Goal: Task Accomplishment & Management: Complete application form

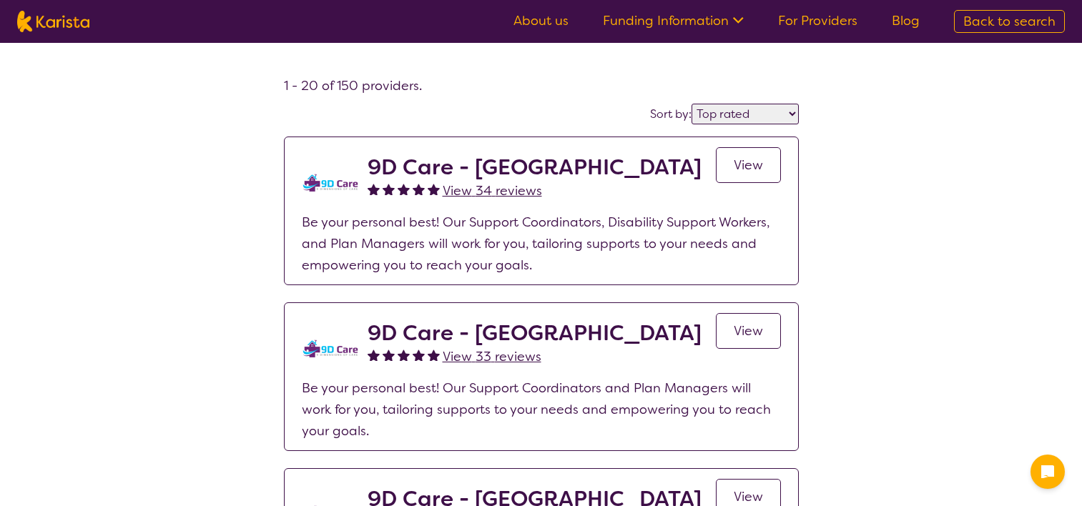
select select "by_score"
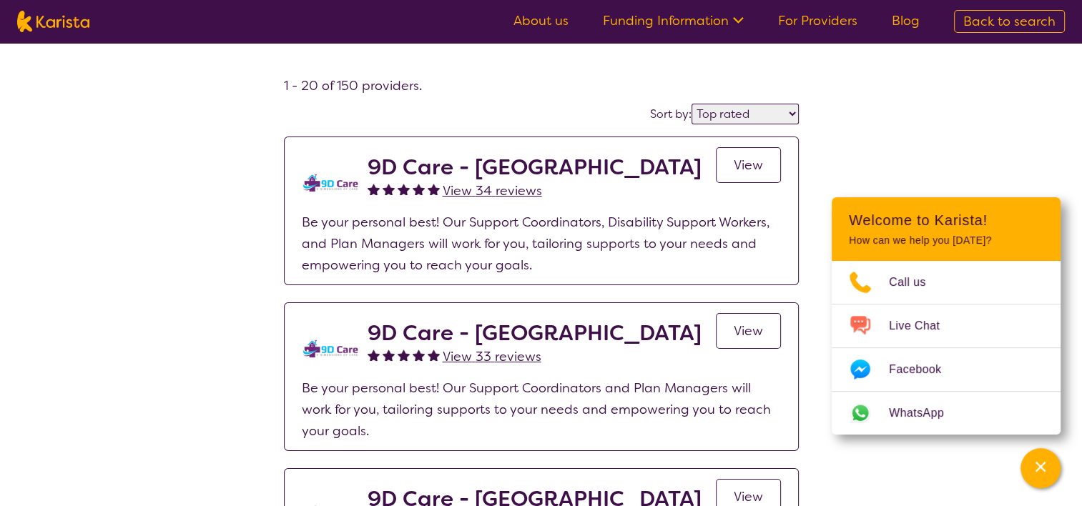
click at [30, 21] on img at bounding box center [53, 21] width 72 height 21
select select "Physiotherapy"
select select "AD"
select select "NDIS"
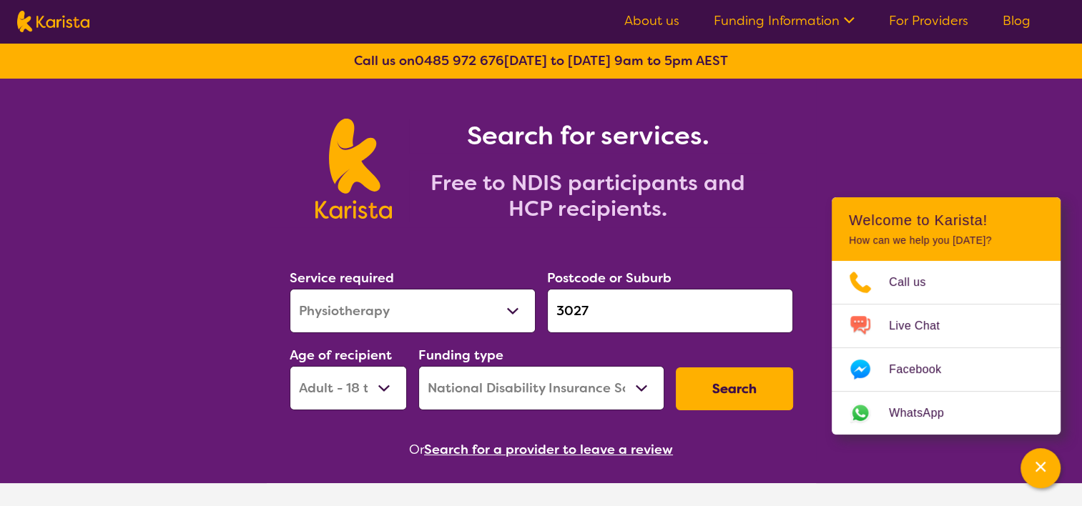
click at [484, 304] on select "Allied Health Assistant Assessment ([MEDICAL_DATA] or [MEDICAL_DATA]) Behaviour…" at bounding box center [413, 311] width 246 height 44
select select "Psychology"
click at [290, 289] on select "Allied Health Assistant Assessment ([MEDICAL_DATA] or [MEDICAL_DATA]) Behaviour…" at bounding box center [413, 311] width 246 height 44
drag, startPoint x: 616, startPoint y: 300, endPoint x: 551, endPoint y: 333, distance: 72.6
click at [551, 333] on div "Postcode or Suburb 3027" at bounding box center [671, 300] width 258 height 77
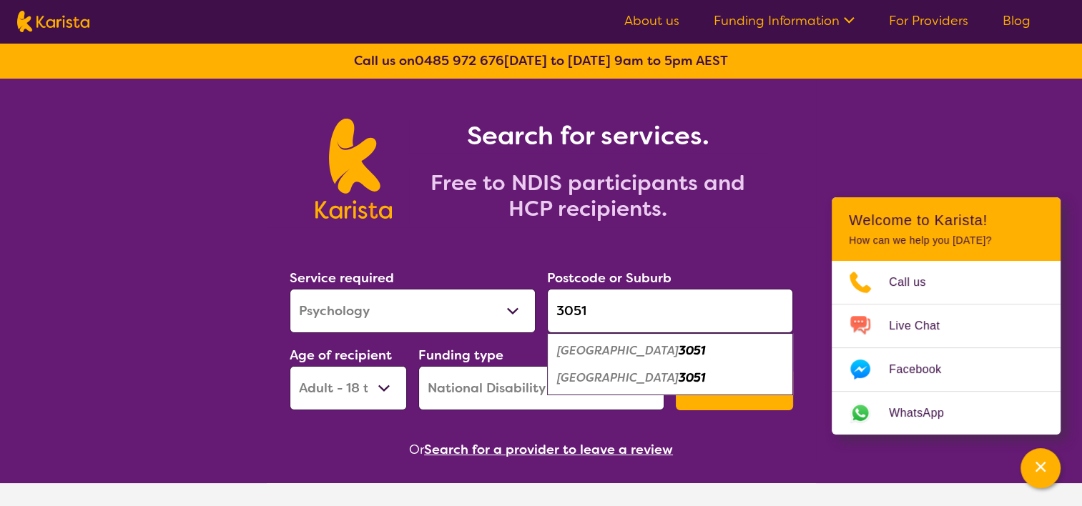
type input "3051"
click at [381, 391] on select "Early Childhood - 0 to 9 Child - 10 to 11 Adolescent - 12 to 17 Adult - 18 to 6…" at bounding box center [348, 388] width 117 height 44
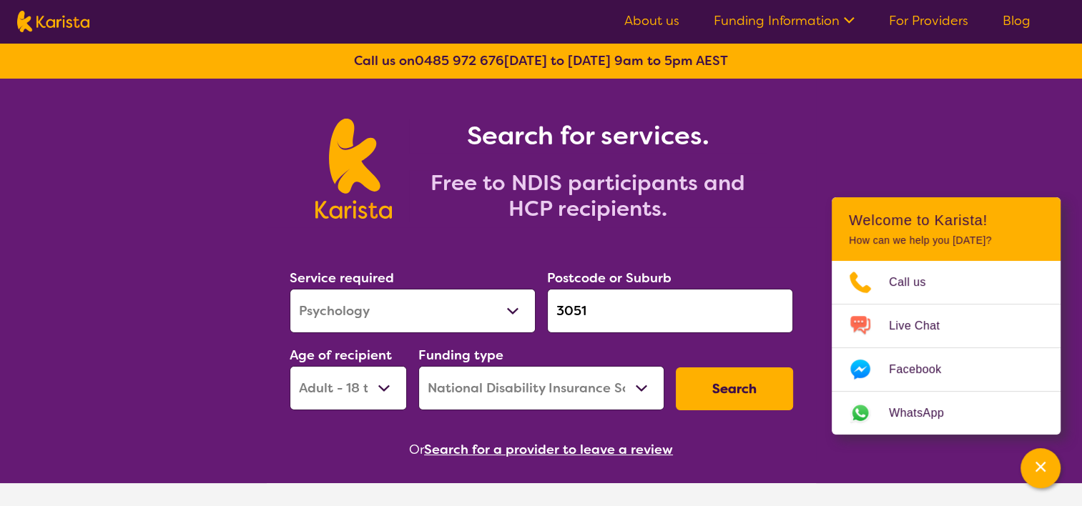
select select "EC"
click at [290, 366] on select "Early Childhood - 0 to 9 Child - 10 to 11 Adolescent - 12 to 17 Adult - 18 to 6…" at bounding box center [348, 388] width 117 height 44
click at [753, 386] on button "Search" at bounding box center [734, 389] width 117 height 43
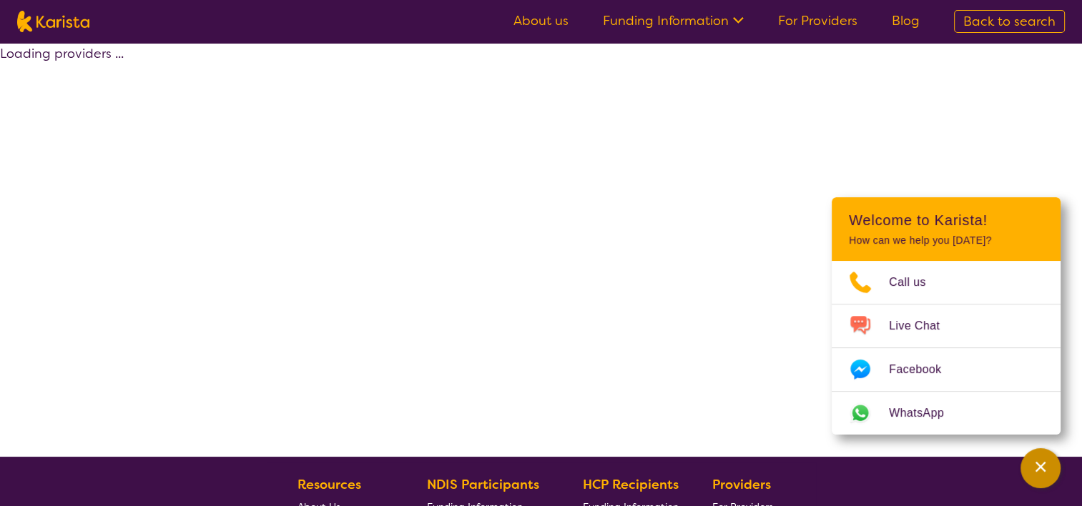
select select "by_score"
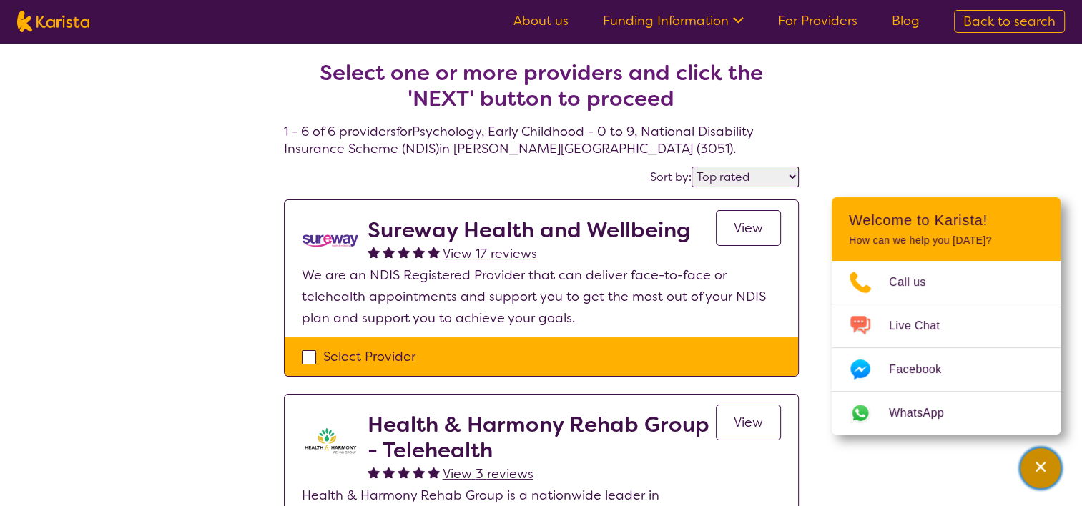
click at [1053, 468] on div "Channel Menu" at bounding box center [1041, 468] width 29 height 31
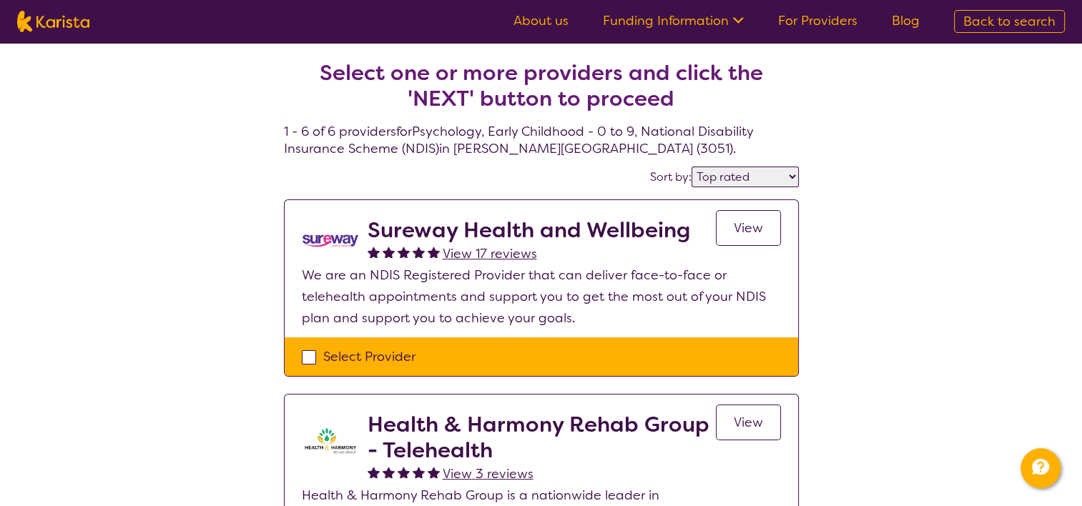
click at [730, 232] on link "View" at bounding box center [748, 228] width 65 height 36
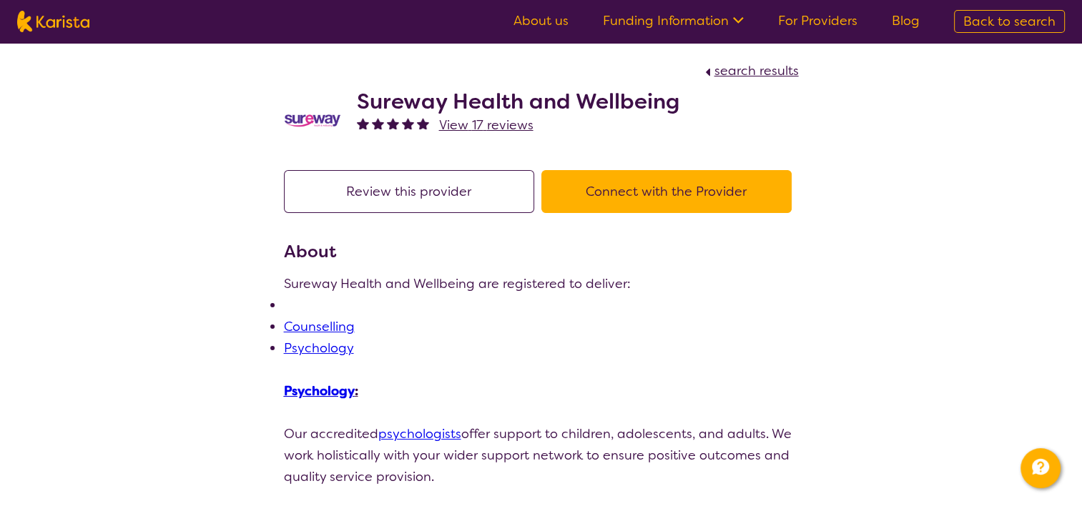
select select "by_score"
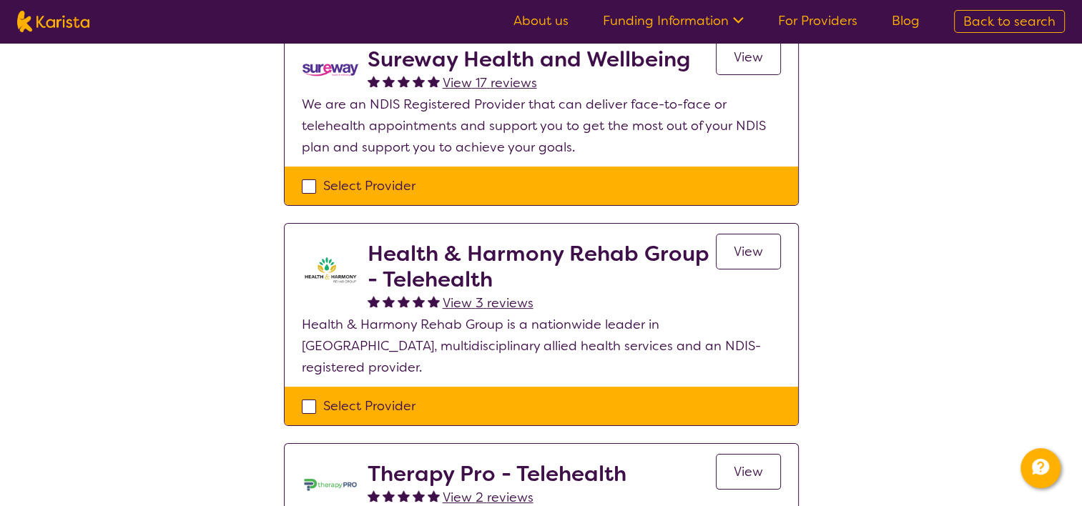
scroll to position [286, 0]
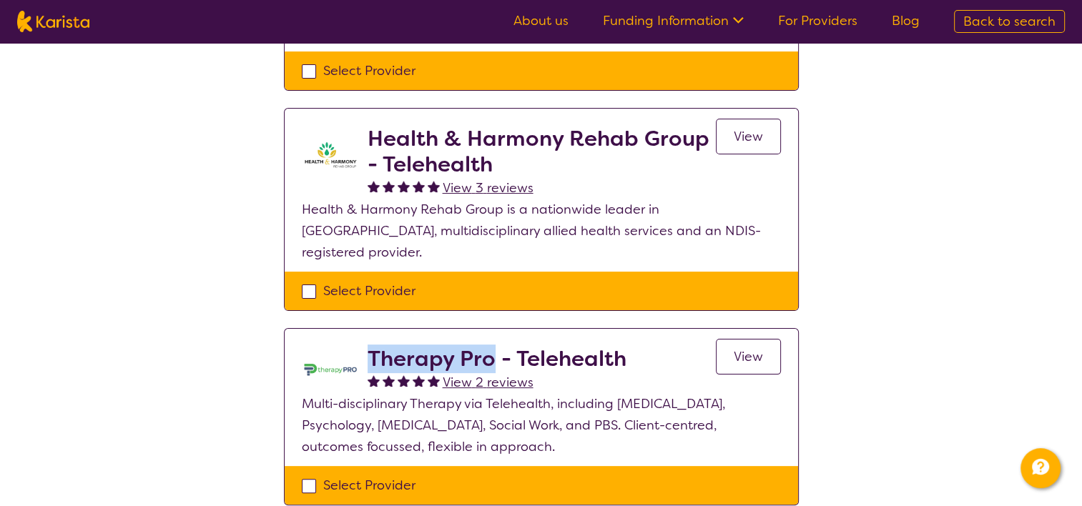
drag, startPoint x: 371, startPoint y: 336, endPoint x: 490, endPoint y: 333, distance: 118.8
click at [490, 346] on h2 "Therapy Pro - Telehealth" at bounding box center [497, 359] width 259 height 26
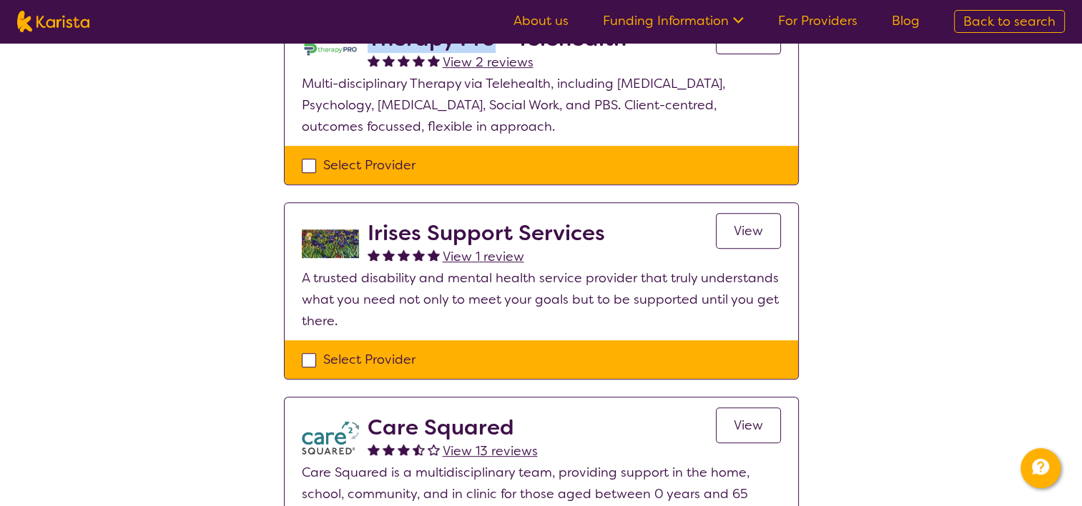
scroll to position [715, 0]
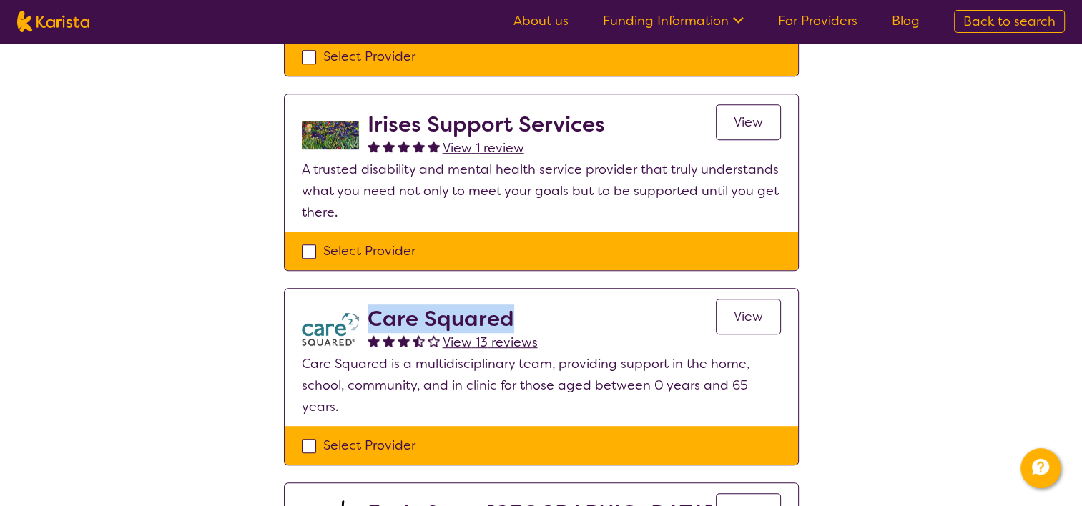
drag, startPoint x: 368, startPoint y: 294, endPoint x: 518, endPoint y: 294, distance: 150.2
click at [518, 306] on h2 "Care Squared" at bounding box center [453, 319] width 170 height 26
copy h2 "Care Squared"
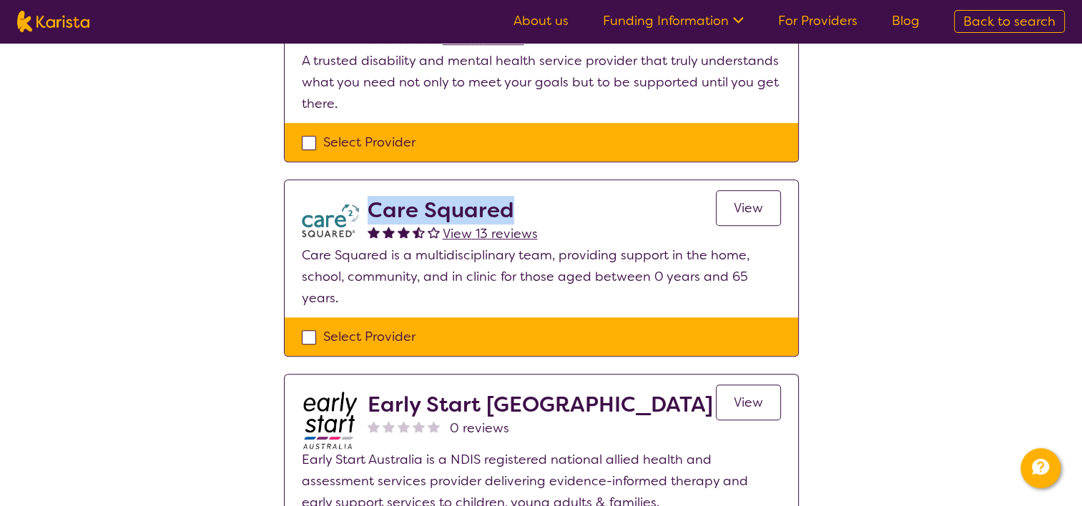
scroll to position [1073, 0]
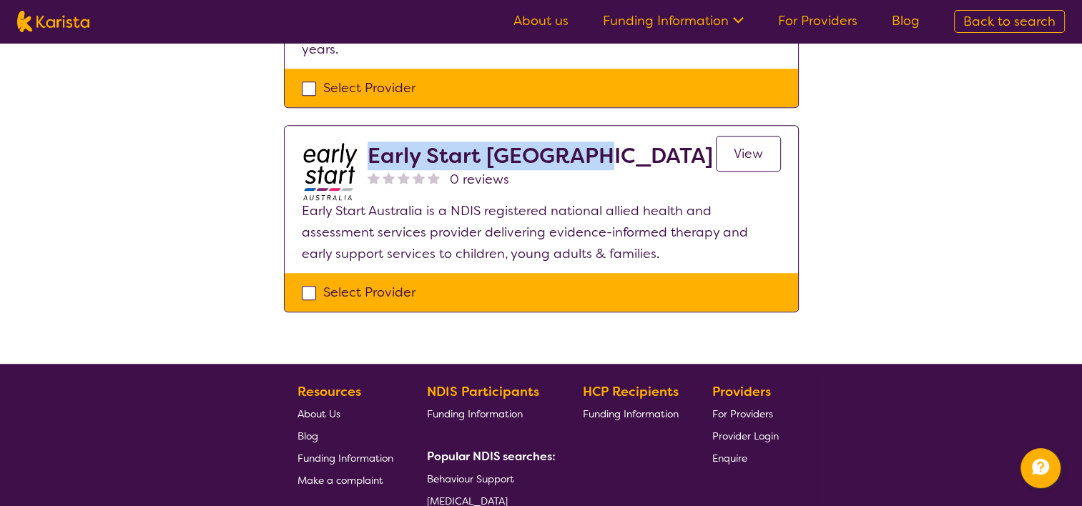
drag, startPoint x: 368, startPoint y: 109, endPoint x: 584, endPoint y: 104, distance: 216.1
click at [584, 143] on div "Early Start [GEOGRAPHIC_DATA] 0 reviews View" at bounding box center [574, 171] width 413 height 57
copy h2 "Early Start [GEOGRAPHIC_DATA]"
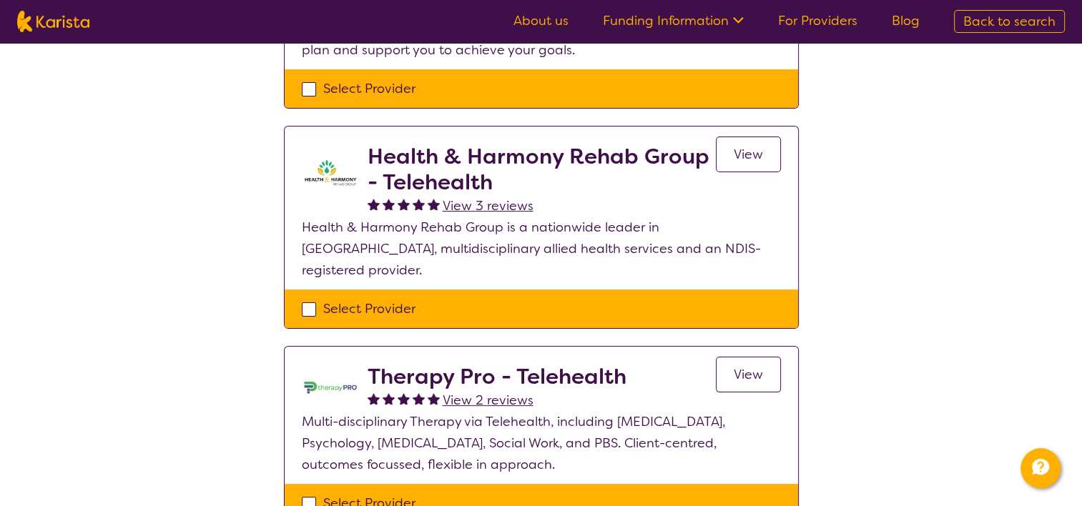
scroll to position [0, 0]
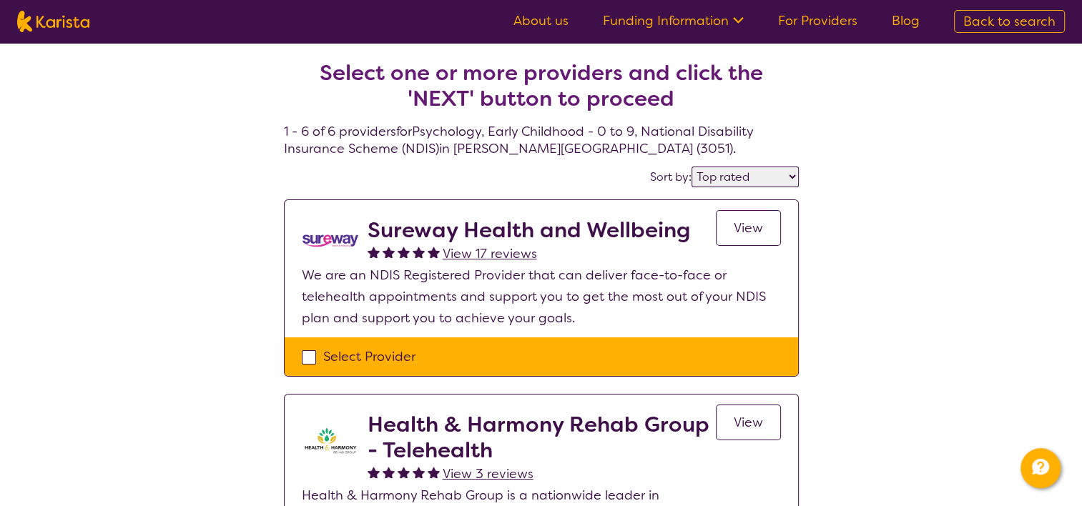
click at [737, 222] on span "View" at bounding box center [748, 228] width 29 height 17
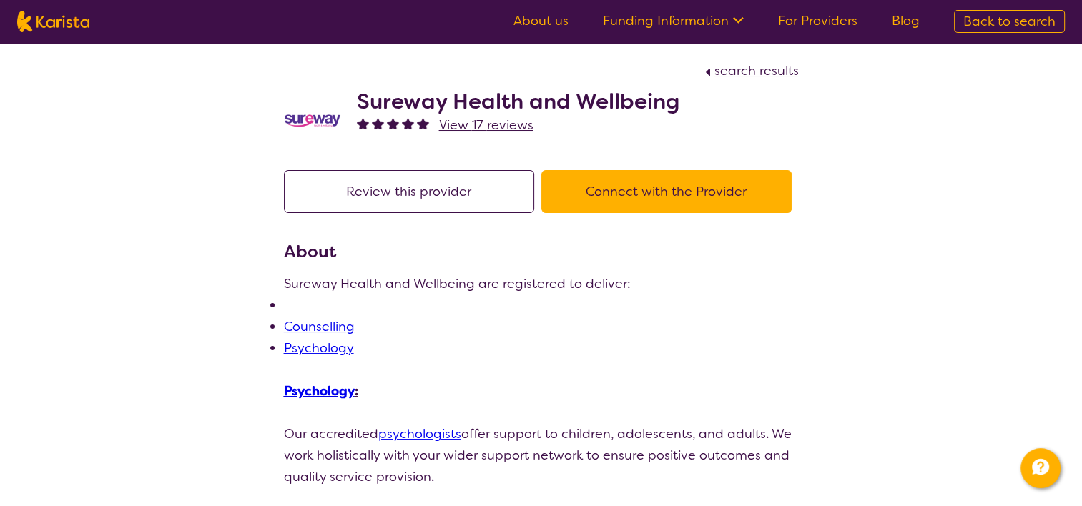
click at [721, 195] on button "Connect with the Provider" at bounding box center [667, 191] width 250 height 43
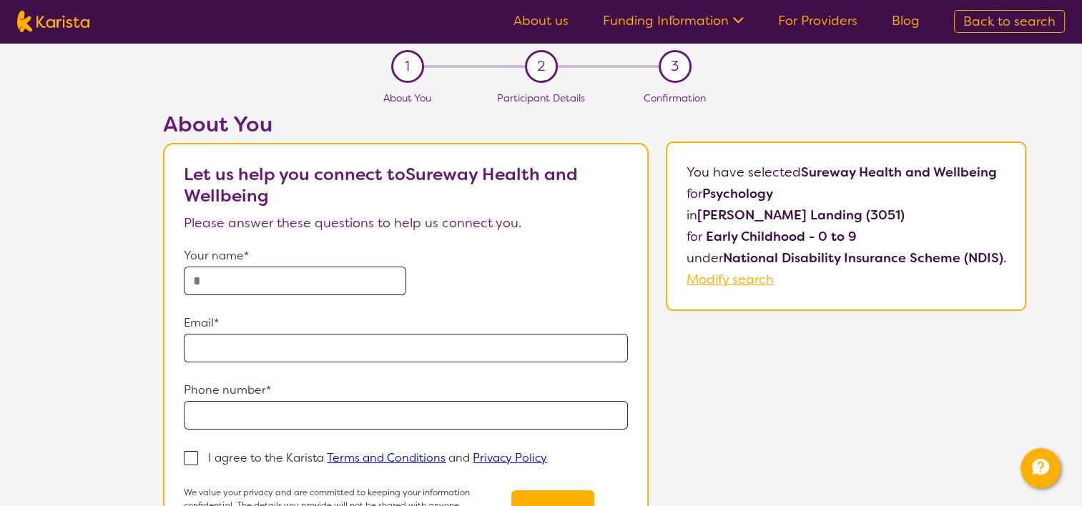
click at [270, 281] on input "text" at bounding box center [295, 281] width 222 height 29
type input "**********"
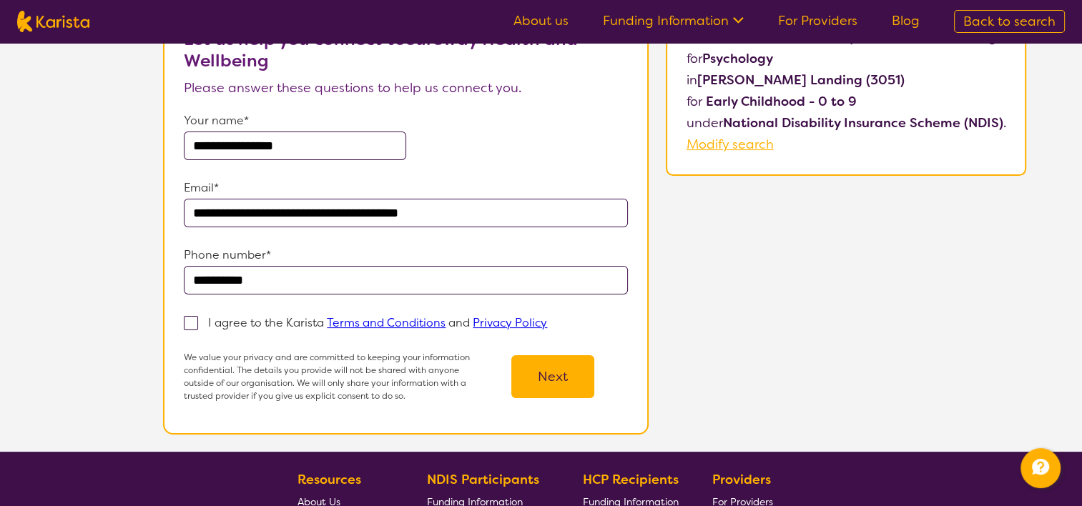
scroll to position [215, 0]
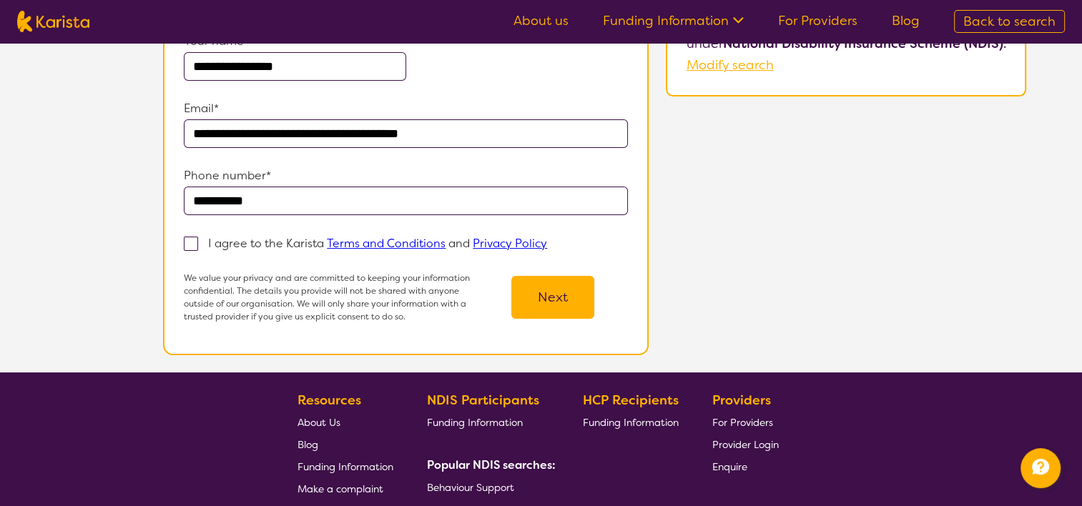
click at [169, 249] on section "**********" at bounding box center [406, 141] width 486 height 427
click at [187, 245] on span at bounding box center [191, 244] width 14 height 14
click at [547, 245] on input "I agree to the Karista Terms and Conditions and Privacy Policy" at bounding box center [551, 242] width 9 height 9
checkbox input "true"
click at [520, 300] on button "Next" at bounding box center [552, 297] width 83 height 43
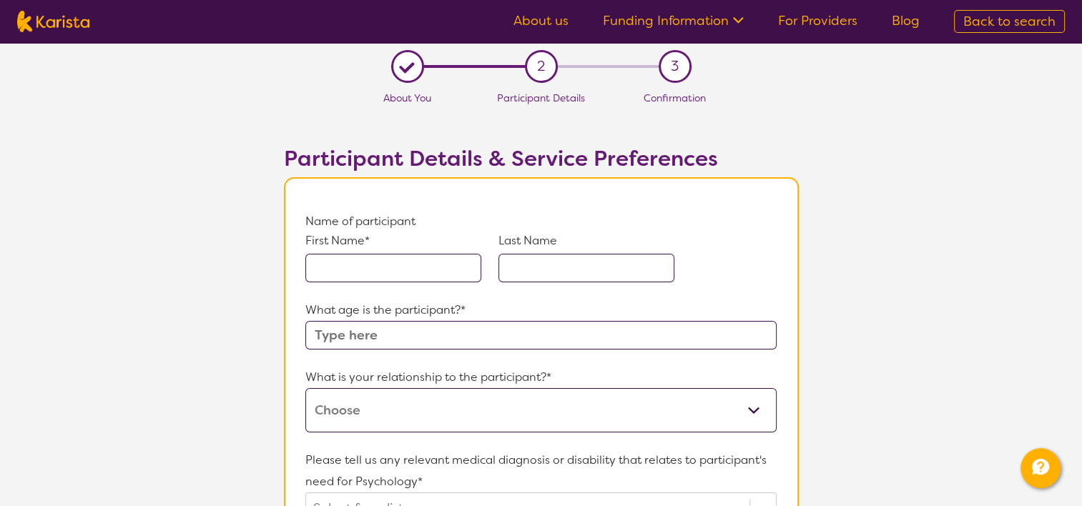
click at [383, 280] on input "text" at bounding box center [393, 268] width 176 height 29
type input "Xaviar"
type input "[PERSON_NAME]"
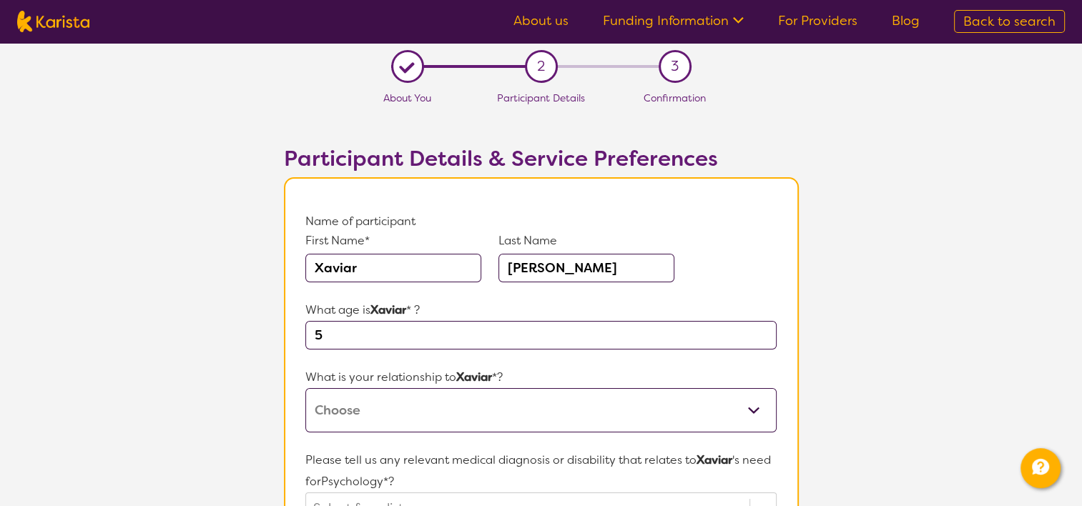
type input "5"
click at [312, 393] on select "This request is for myself I am their parent I am their child I am their spouse…" at bounding box center [540, 410] width 471 height 44
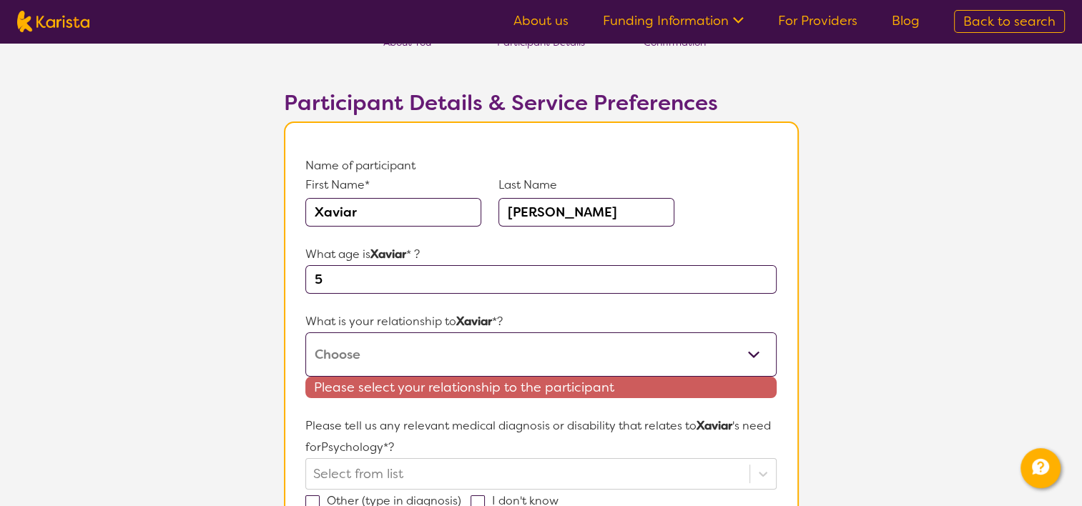
scroll to position [72, 0]
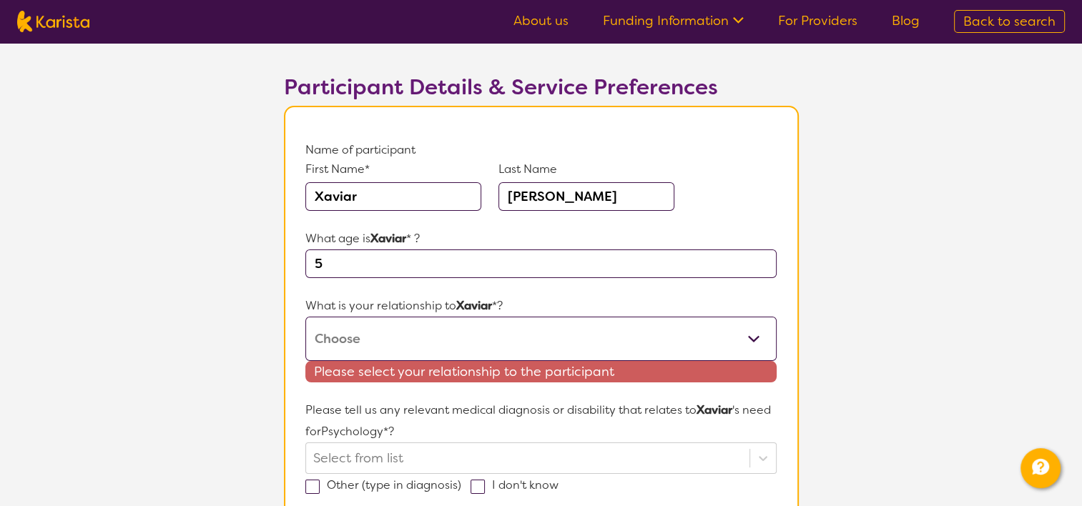
click at [388, 355] on select "This request is for myself I am their parent I am their child I am their spouse…" at bounding box center [540, 339] width 471 height 44
select select "I am their Support Coordinator"
click at [305, 317] on select "This request is for myself I am their parent I am their child I am their spouse…" at bounding box center [540, 339] width 471 height 44
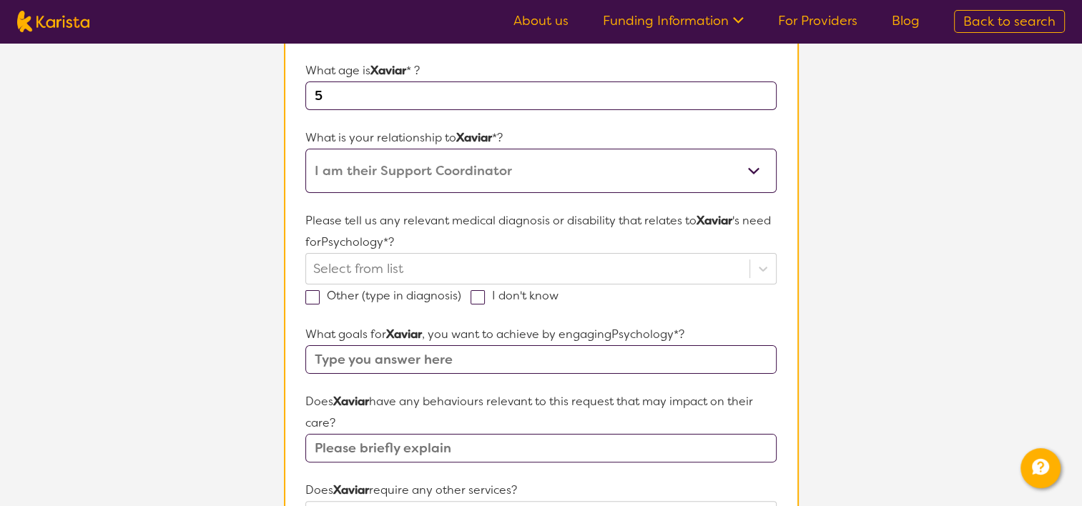
scroll to position [358, 0]
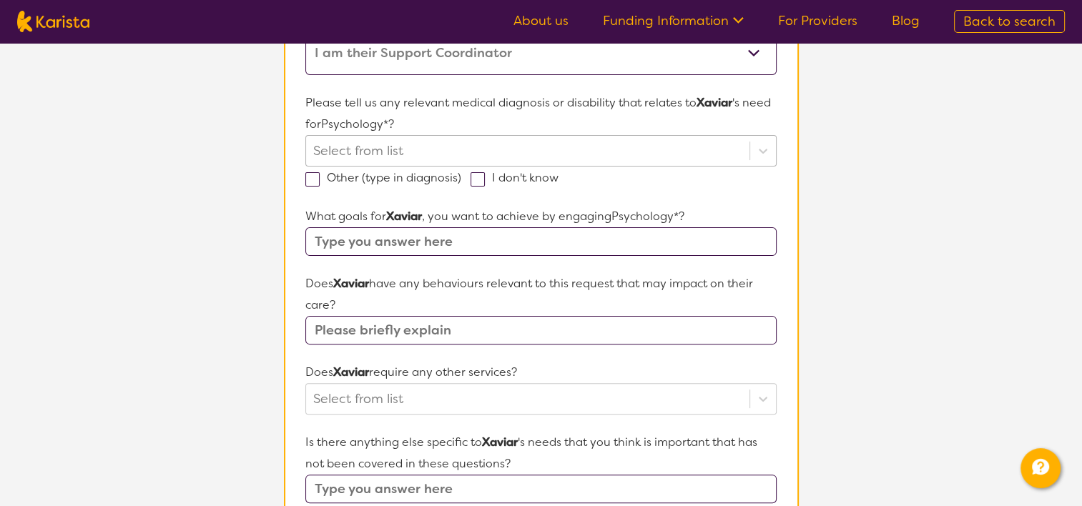
click at [410, 154] on div at bounding box center [527, 151] width 428 height 24
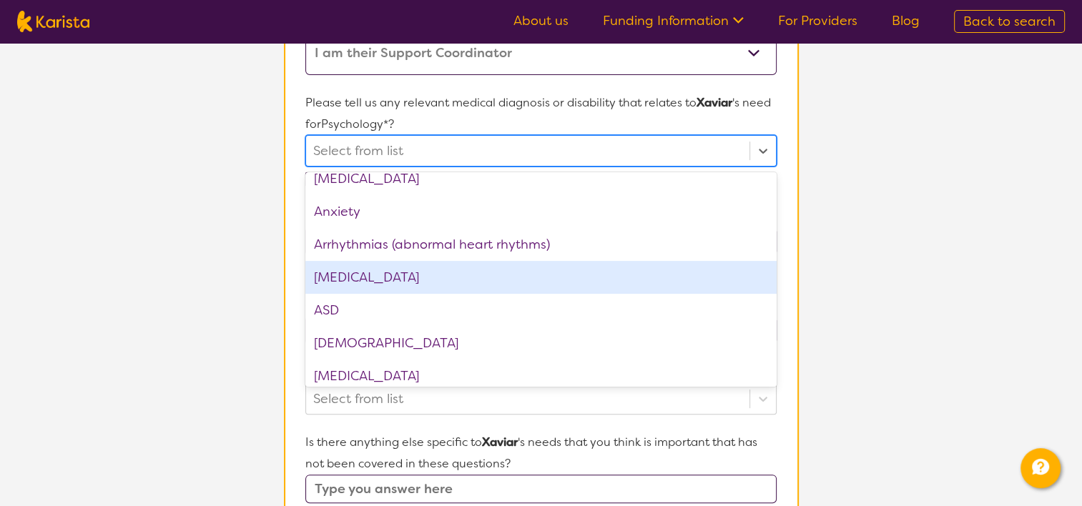
scroll to position [215, 0]
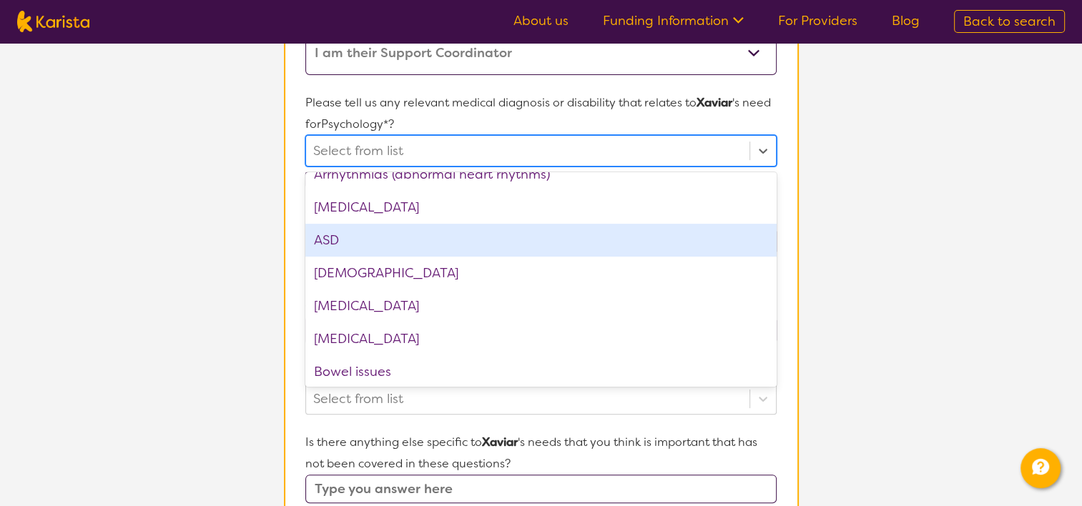
click at [391, 249] on div "ASD" at bounding box center [540, 240] width 471 height 33
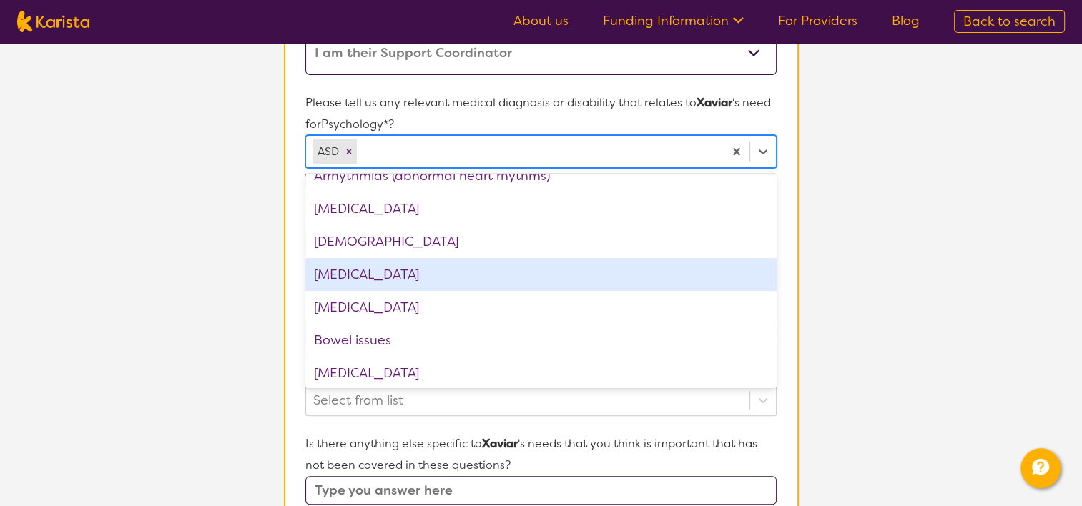
click at [252, 258] on section "L About You 2 Participant Details 3 Confirmation Participant Details & Service …" at bounding box center [541, 305] width 1082 height 1240
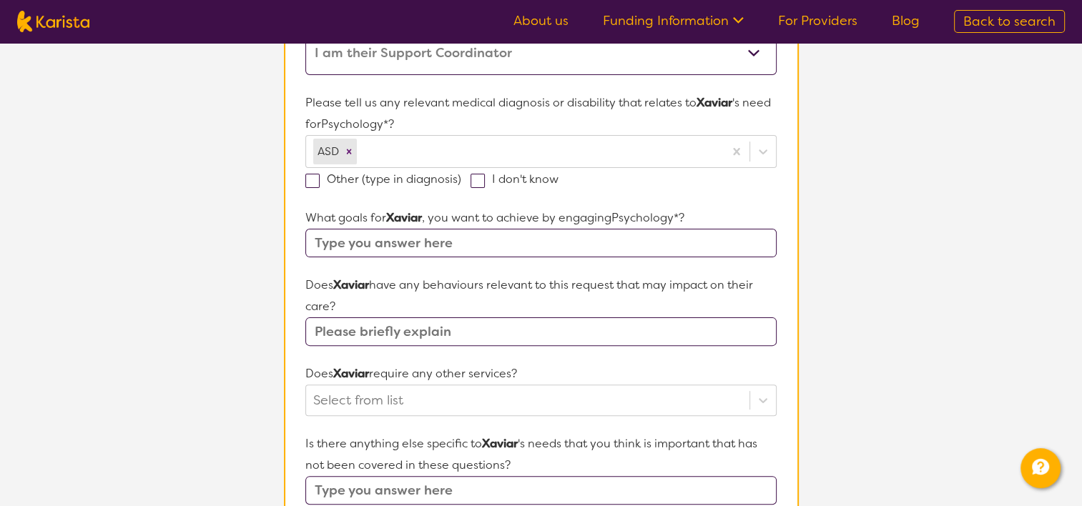
click at [378, 232] on input "text" at bounding box center [540, 243] width 471 height 29
type input "Emotional regulation"
click at [435, 400] on div "Select from list" at bounding box center [540, 400] width 471 height 31
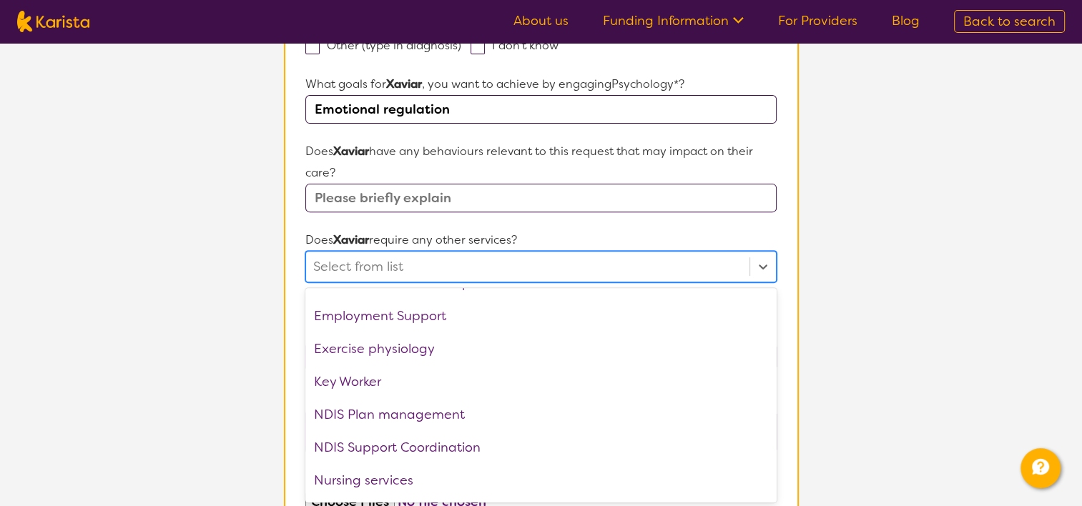
scroll to position [286, 0]
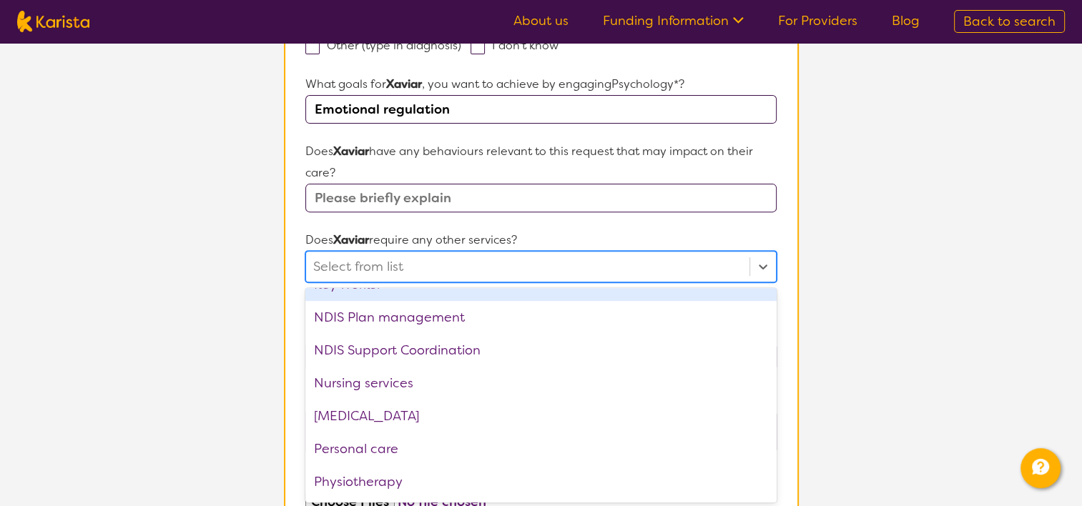
click at [254, 300] on section "L About You 2 Participant Details 3 Confirmation Participant Details & Service …" at bounding box center [541, 171] width 1082 height 1240
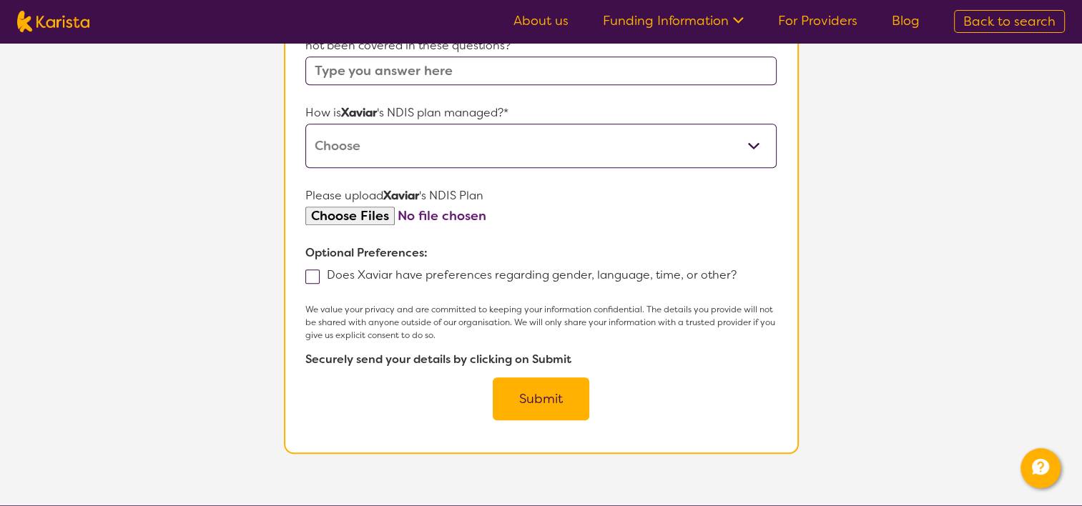
scroll to position [635, 0]
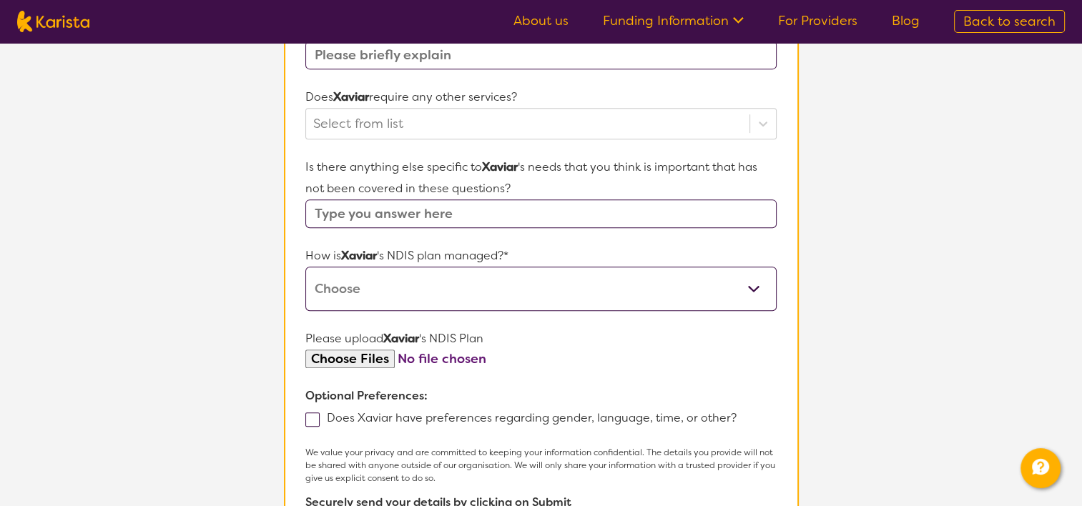
click at [344, 226] on form "Name of participant First Name* [PERSON_NAME] Last Name [PERSON_NAME] What age …" at bounding box center [540, 71] width 471 height 988
click at [376, 215] on input "text" at bounding box center [540, 214] width 471 height 29
type input "No"
click at [373, 267] on select "Self-managed NDIS plan Managed by a registered plan management provider (not th…" at bounding box center [540, 289] width 471 height 44
select select "Plan Managed"
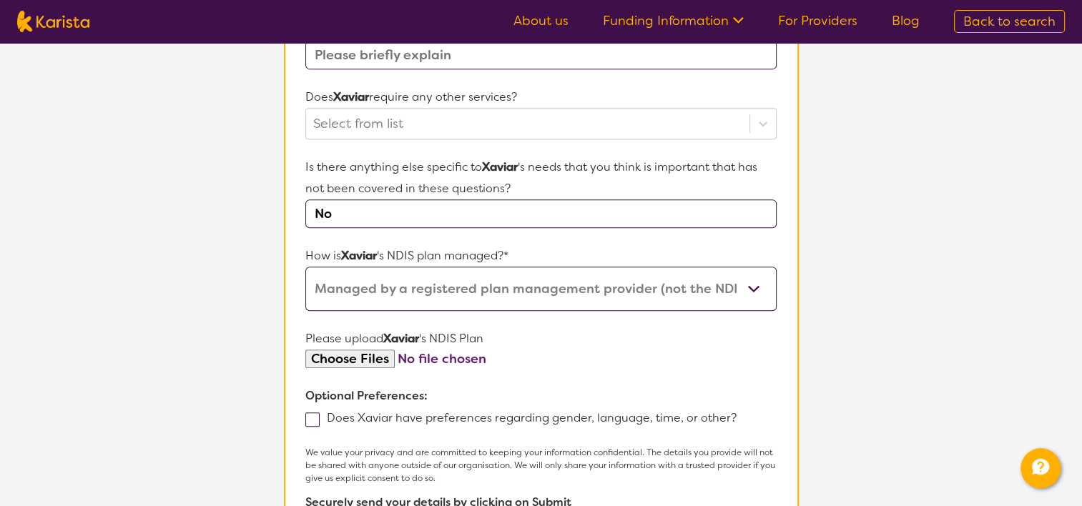
click at [305, 267] on select "Self-managed NDIS plan Managed by a registered plan management provider (not th…" at bounding box center [540, 289] width 471 height 44
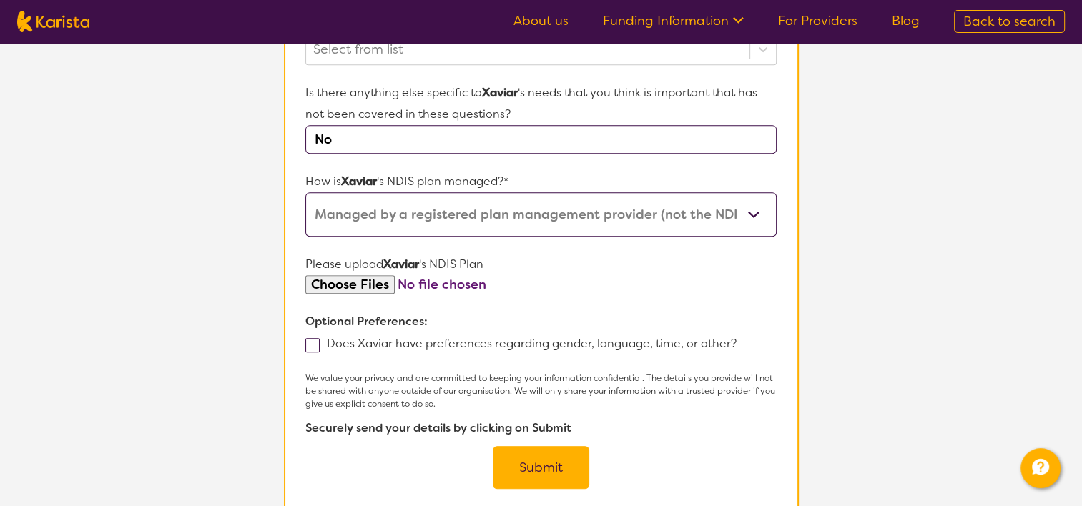
scroll to position [778, 0]
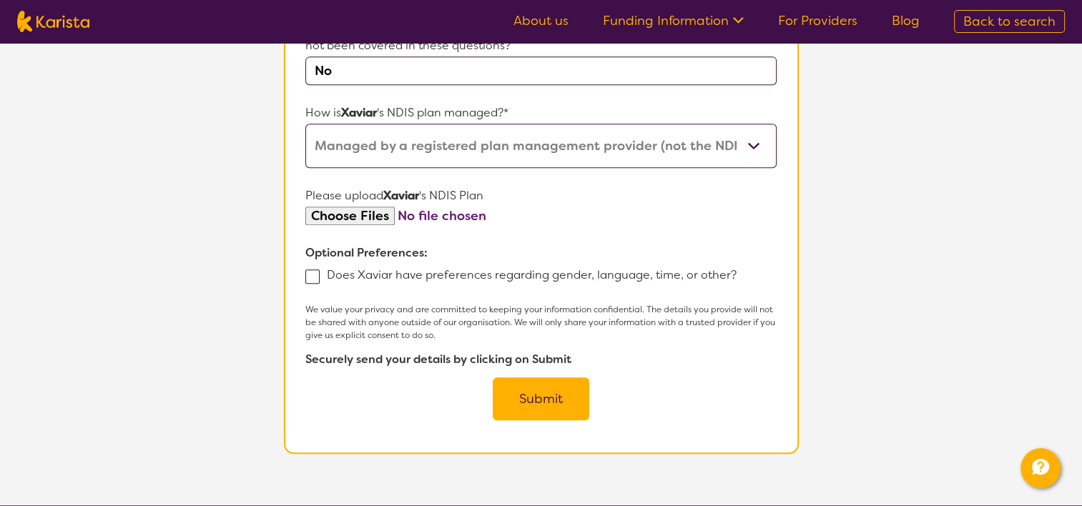
click at [314, 281] on div "Does Xaviar have preferences regarding gender, language, time, or other?" at bounding box center [540, 275] width 471 height 22
click at [316, 273] on span at bounding box center [312, 277] width 14 height 14
click at [737, 273] on input "Does Xaviar have preferences regarding gender, language, time, or other?" at bounding box center [741, 274] width 9 height 9
checkbox input "true"
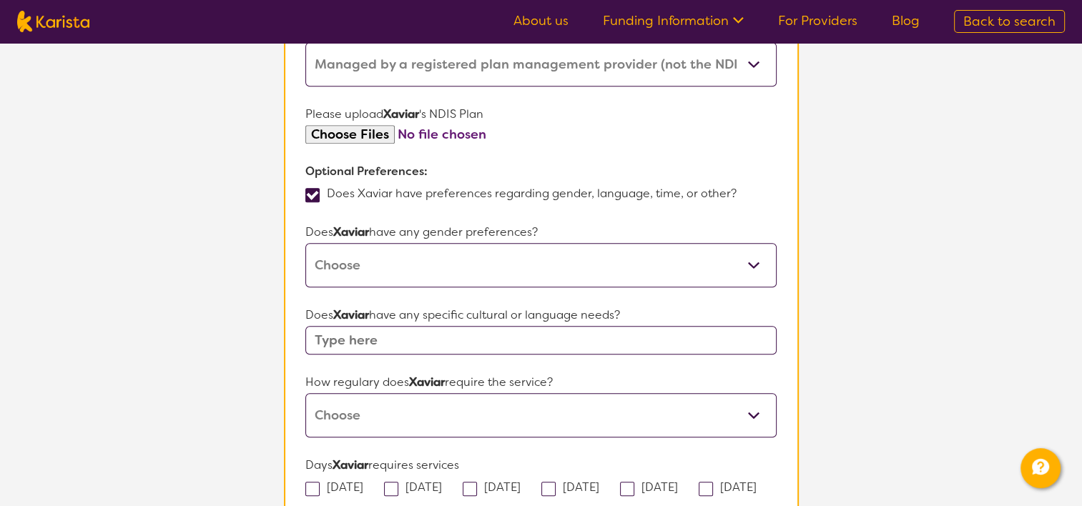
scroll to position [921, 0]
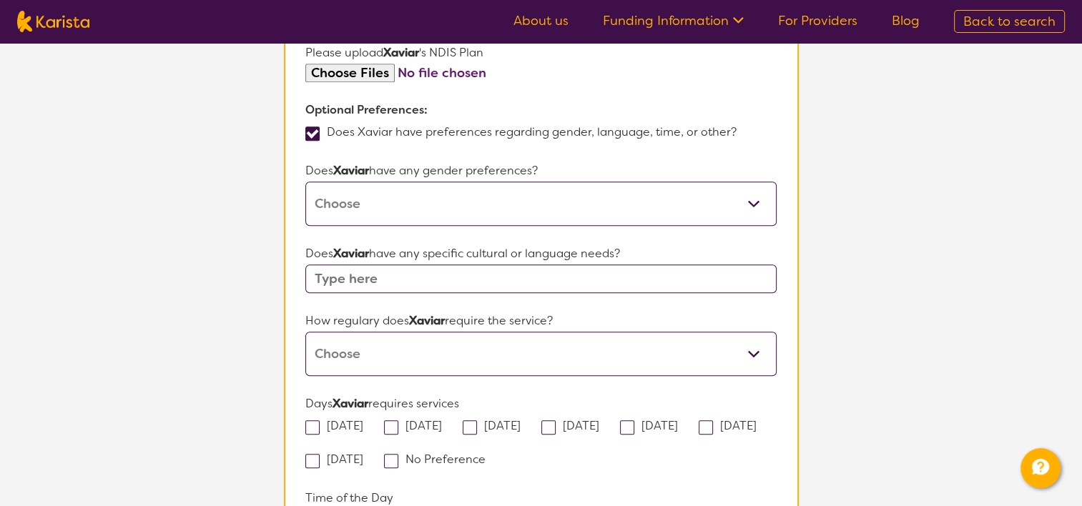
click at [449, 173] on p "Does Xaviar have any gender preferences?" at bounding box center [540, 170] width 471 height 21
click at [446, 187] on select "[DEMOGRAPHIC_DATA] [DEMOGRAPHIC_DATA] Other No Preference" at bounding box center [540, 204] width 471 height 44
select select "[DEMOGRAPHIC_DATA]"
click at [305, 182] on select "[DEMOGRAPHIC_DATA] [DEMOGRAPHIC_DATA] Other No Preference" at bounding box center [540, 204] width 471 height 44
click at [418, 278] on input "text" at bounding box center [540, 279] width 471 height 29
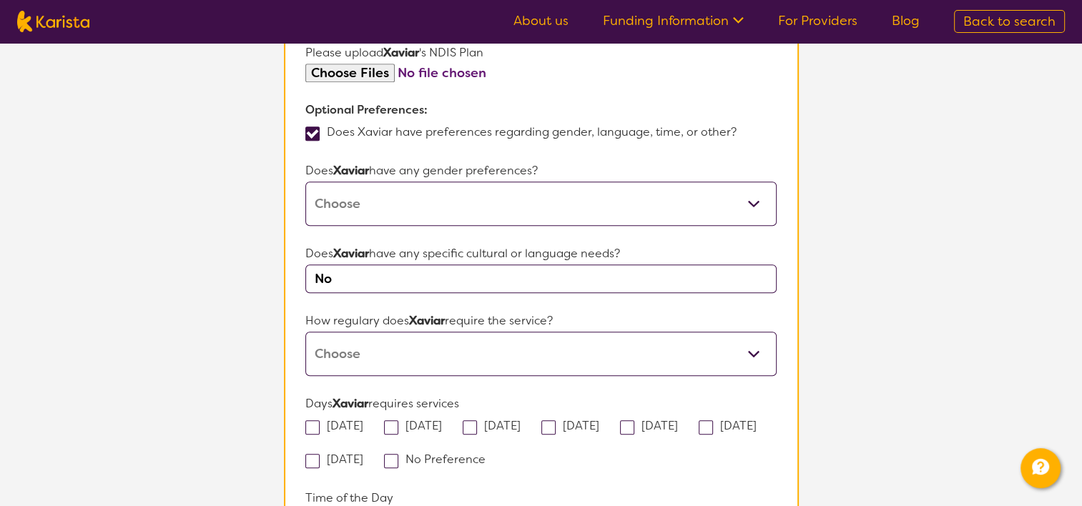
type input "No"
click at [395, 353] on select "Daily Twice a week Weekly Every fortnight Monthly Other" at bounding box center [540, 354] width 471 height 44
select select "Every fortnight"
click at [305, 332] on select "Daily Twice a week Weekly Every fortnight Monthly Other" at bounding box center [540, 354] width 471 height 44
click at [352, 421] on label "[DATE]" at bounding box center [338, 425] width 67 height 15
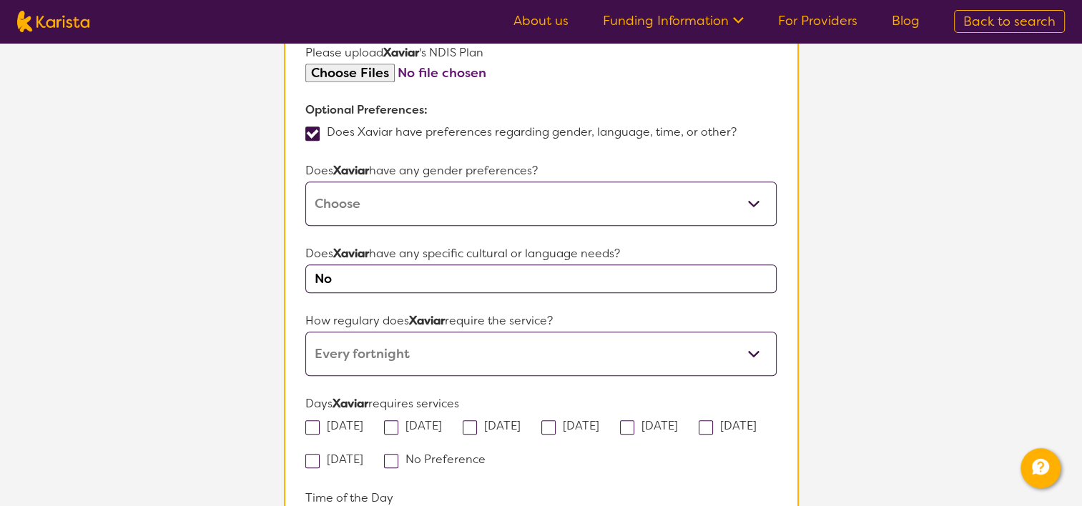
click at [363, 421] on input "[DATE]" at bounding box center [367, 425] width 9 height 9
checkbox input "true"
click at [407, 418] on label "[DATE]" at bounding box center [417, 425] width 67 height 15
click at [442, 421] on input "[DATE]" at bounding box center [446, 425] width 9 height 9
checkbox input "true"
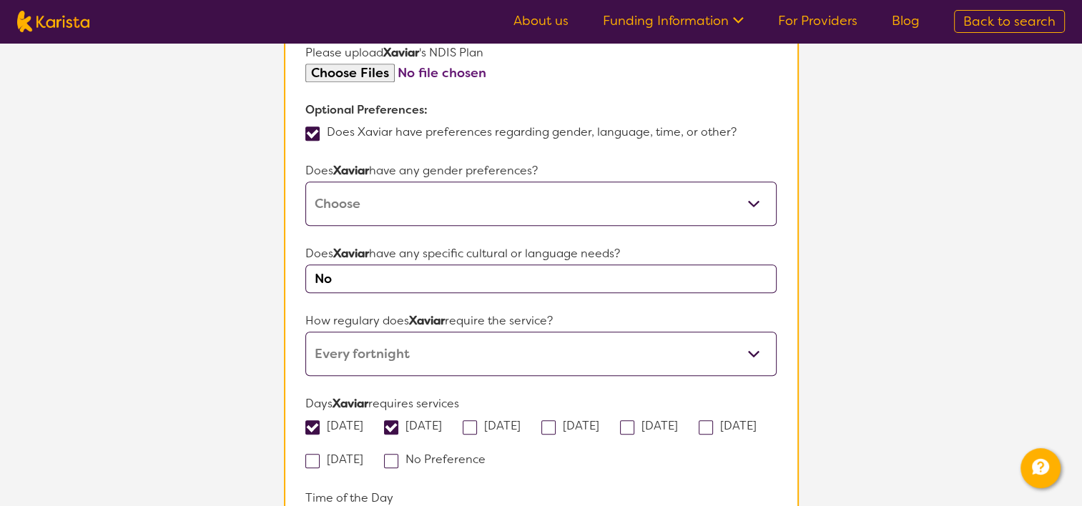
click at [477, 421] on span at bounding box center [470, 428] width 14 height 14
click at [521, 421] on input "[DATE]" at bounding box center [525, 425] width 9 height 9
checkbox input "true"
click at [556, 421] on span at bounding box center [549, 428] width 14 height 14
click at [599, 421] on input "[DATE]" at bounding box center [603, 425] width 9 height 9
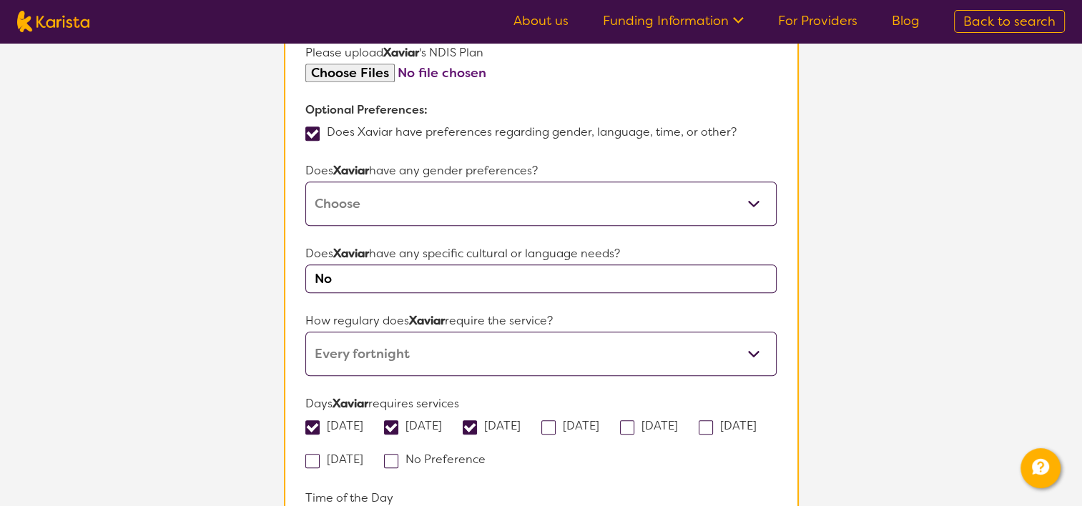
checkbox input "true"
click at [687, 420] on label "[DATE]" at bounding box center [653, 425] width 67 height 15
click at [687, 421] on input "[DATE]" at bounding box center [682, 425] width 9 height 9
checkbox input "true"
click at [495, 460] on label "No Preference" at bounding box center [439, 459] width 111 height 15
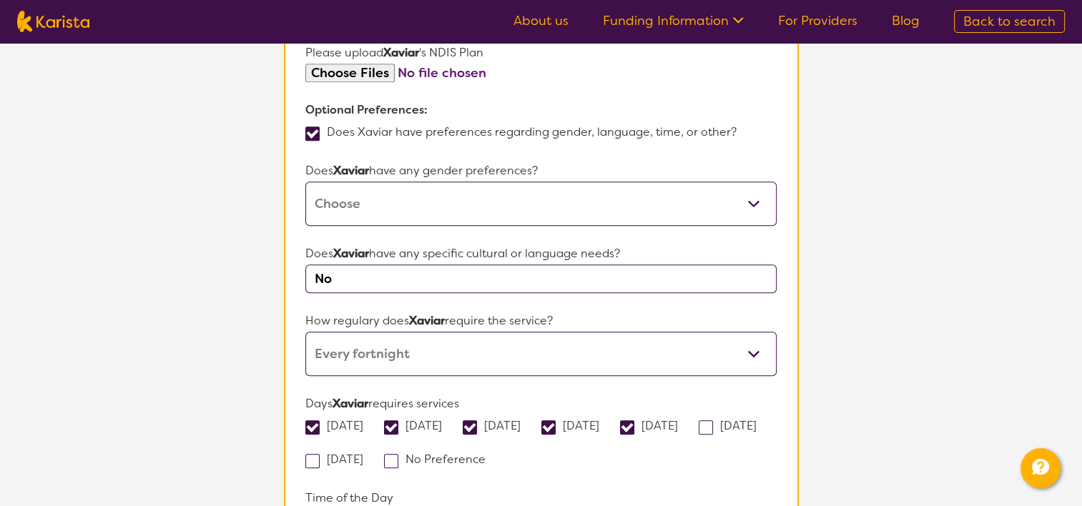
click at [495, 460] on input "No Preference" at bounding box center [490, 458] width 9 height 9
checkbox input "true"
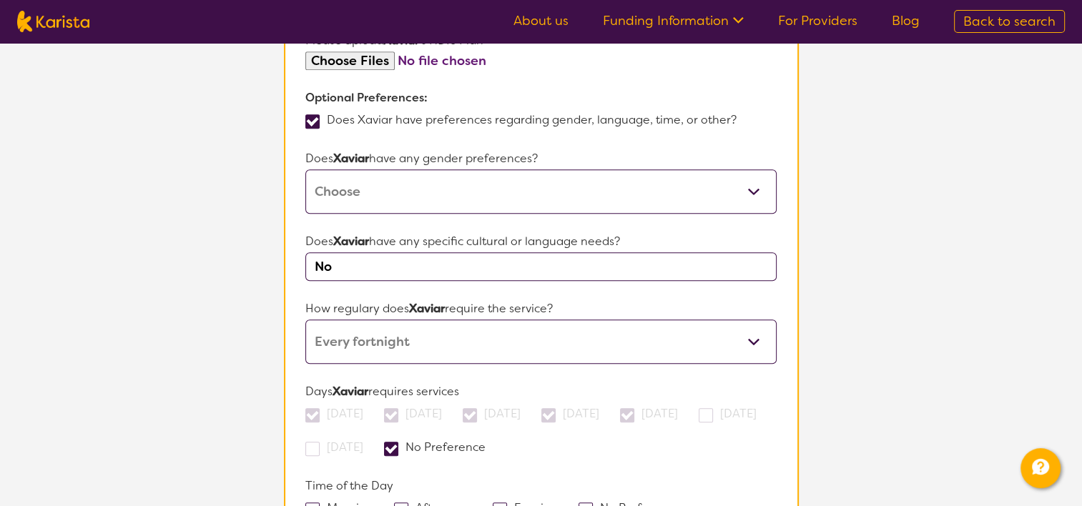
scroll to position [1135, 0]
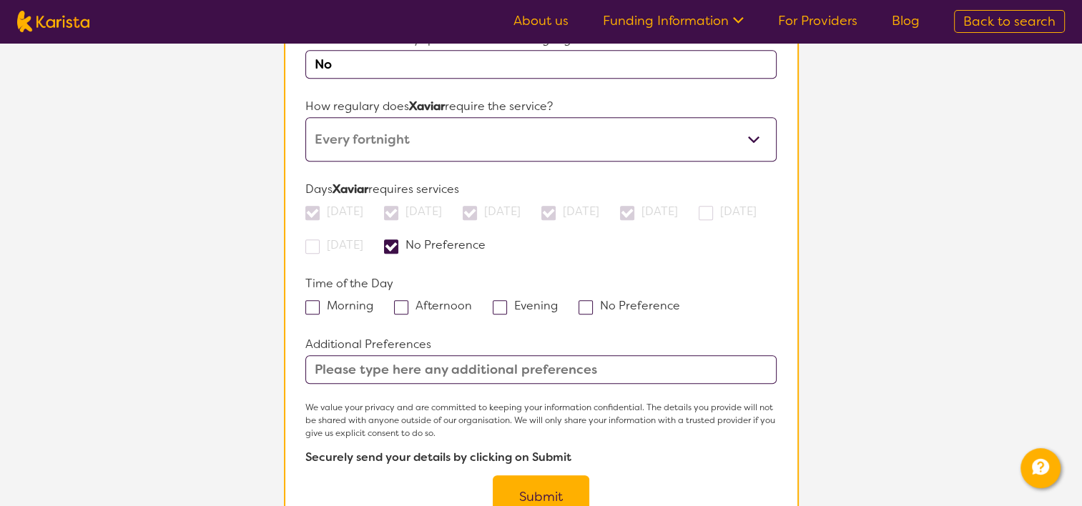
click at [361, 306] on label "Morning" at bounding box center [343, 305] width 77 height 15
click at [373, 306] on input "Morning" at bounding box center [377, 304] width 9 height 9
checkbox input "true"
click at [443, 303] on label "Afternoon" at bounding box center [437, 305] width 87 height 15
click at [472, 303] on input "Afternoon" at bounding box center [476, 304] width 9 height 9
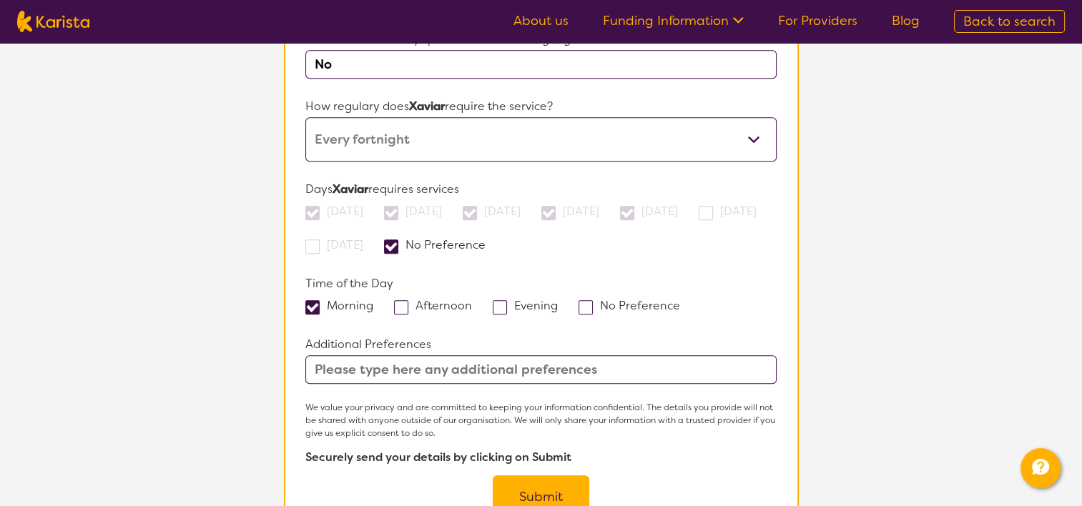
checkbox input "true"
click at [413, 369] on input "text" at bounding box center [540, 370] width 471 height 29
type input "Sessions face to face at school"
click at [516, 492] on button "Submit" at bounding box center [541, 497] width 97 height 43
